Goal: Navigation & Orientation: Go to known website

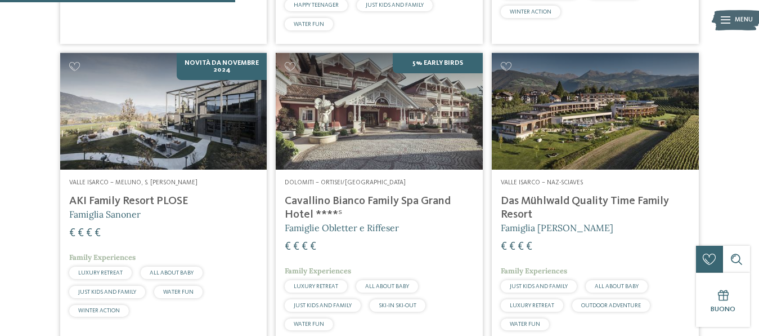
scroll to position [861, 0]
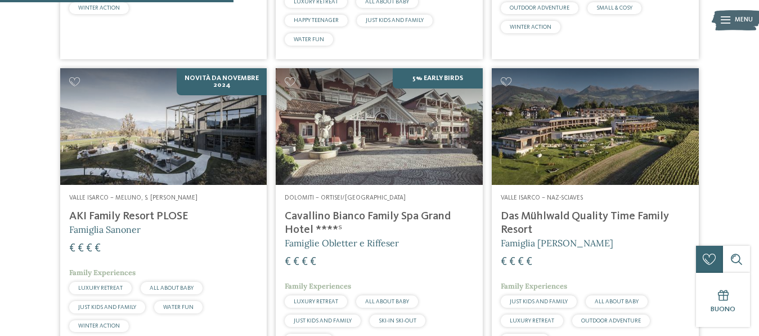
click at [176, 133] on img at bounding box center [163, 126] width 207 height 117
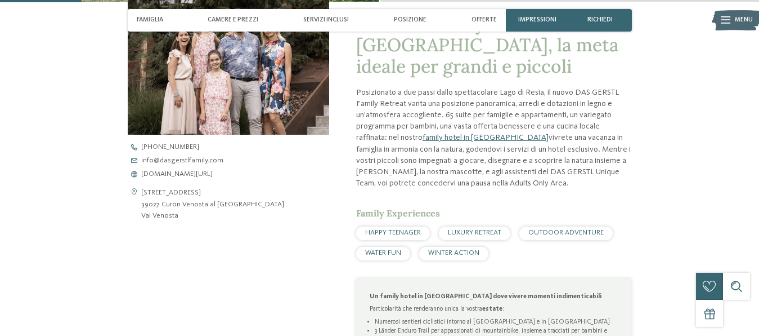
scroll to position [345, 0]
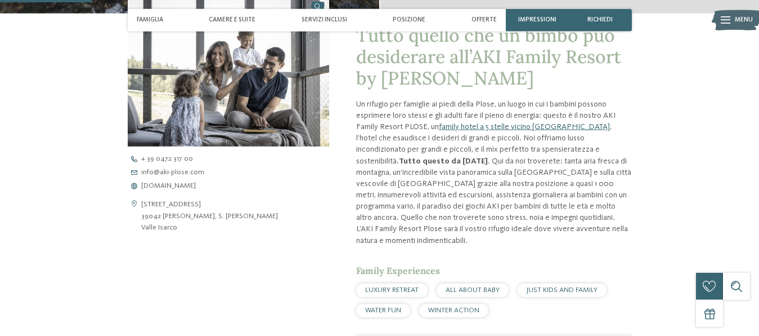
scroll to position [402, 0]
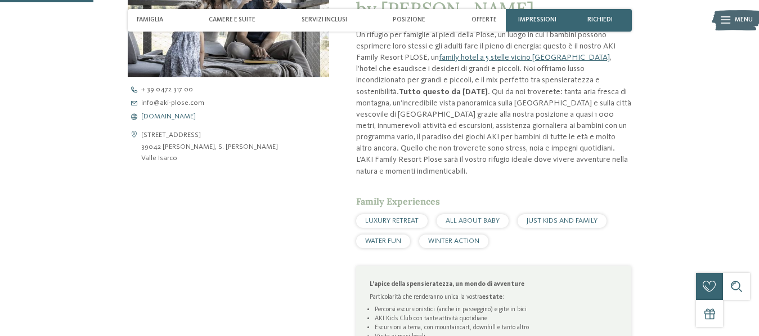
click at [169, 120] on span "[DOMAIN_NAME]" at bounding box center [168, 116] width 55 height 7
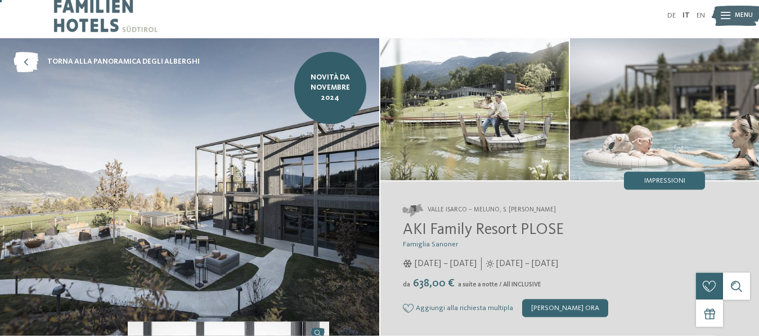
scroll to position [0, 0]
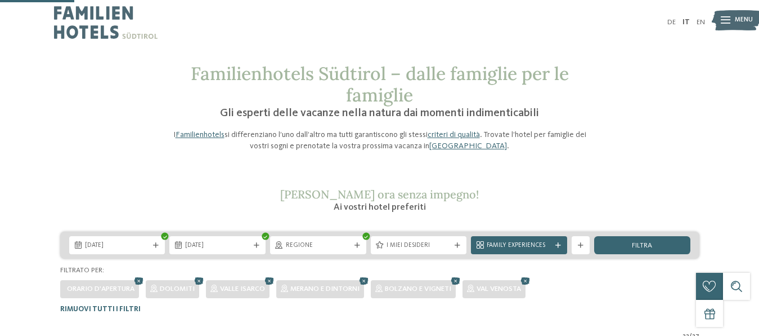
scroll to position [278, 0]
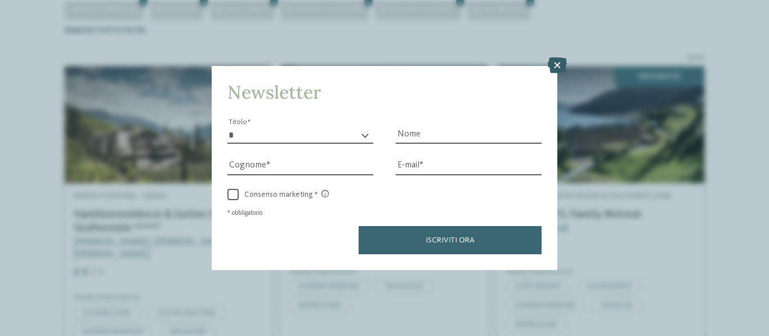
click at [560, 61] on icon at bounding box center [557, 65] width 19 height 16
